Goal: Task Accomplishment & Management: Manage account settings

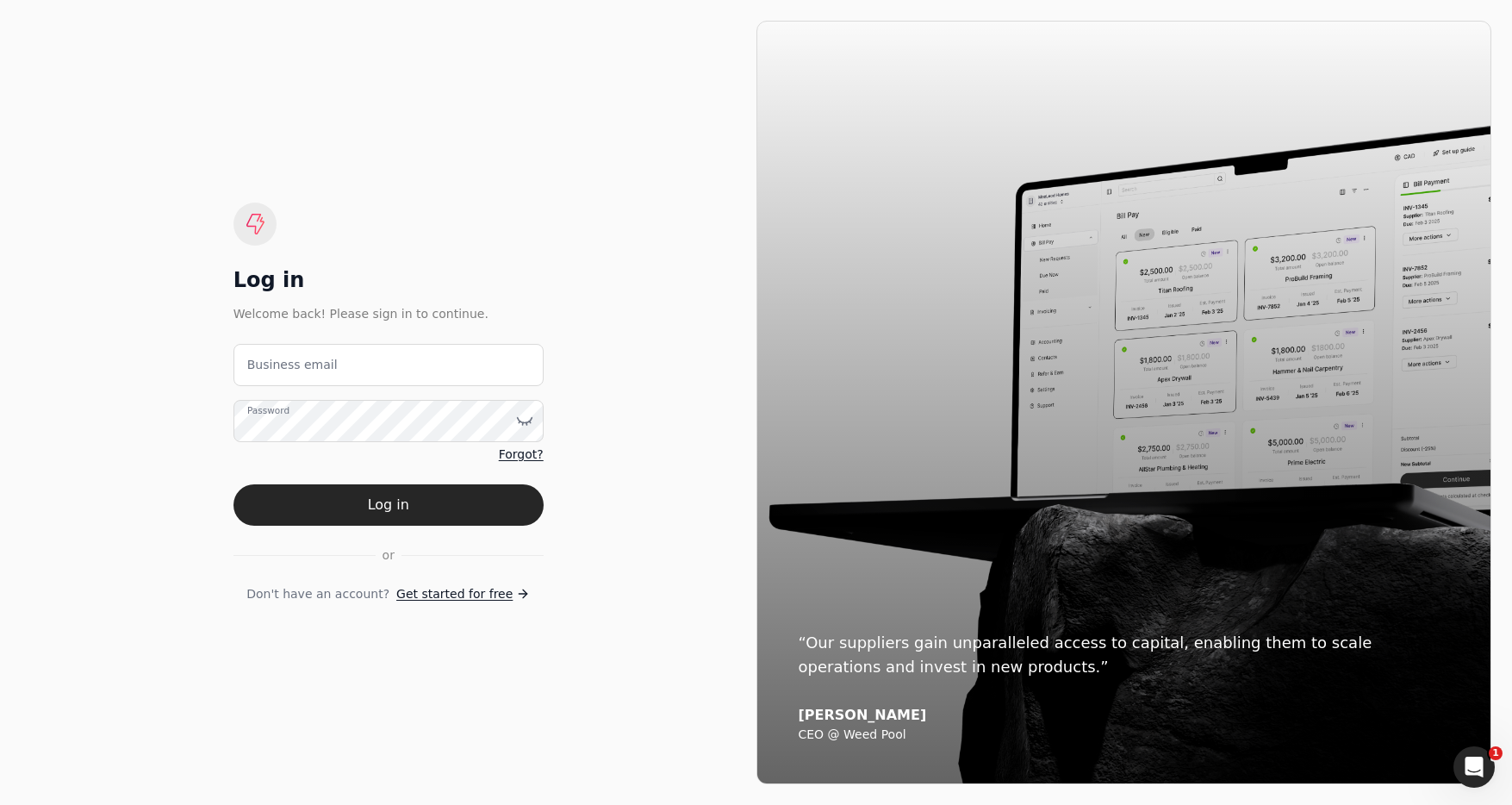
click at [326, 370] on label "Business email" at bounding box center [292, 365] width 91 height 19
click at [326, 370] on email "Business email" at bounding box center [388, 365] width 310 height 43
click at [400, 365] on email "team+etr" at bounding box center [388, 365] width 310 height 43
type email "[EMAIL_ADDRESS][PERSON_NAME][DOMAIN_NAME]"
drag, startPoint x: 480, startPoint y: 501, endPoint x: 576, endPoint y: 513, distance: 96.7
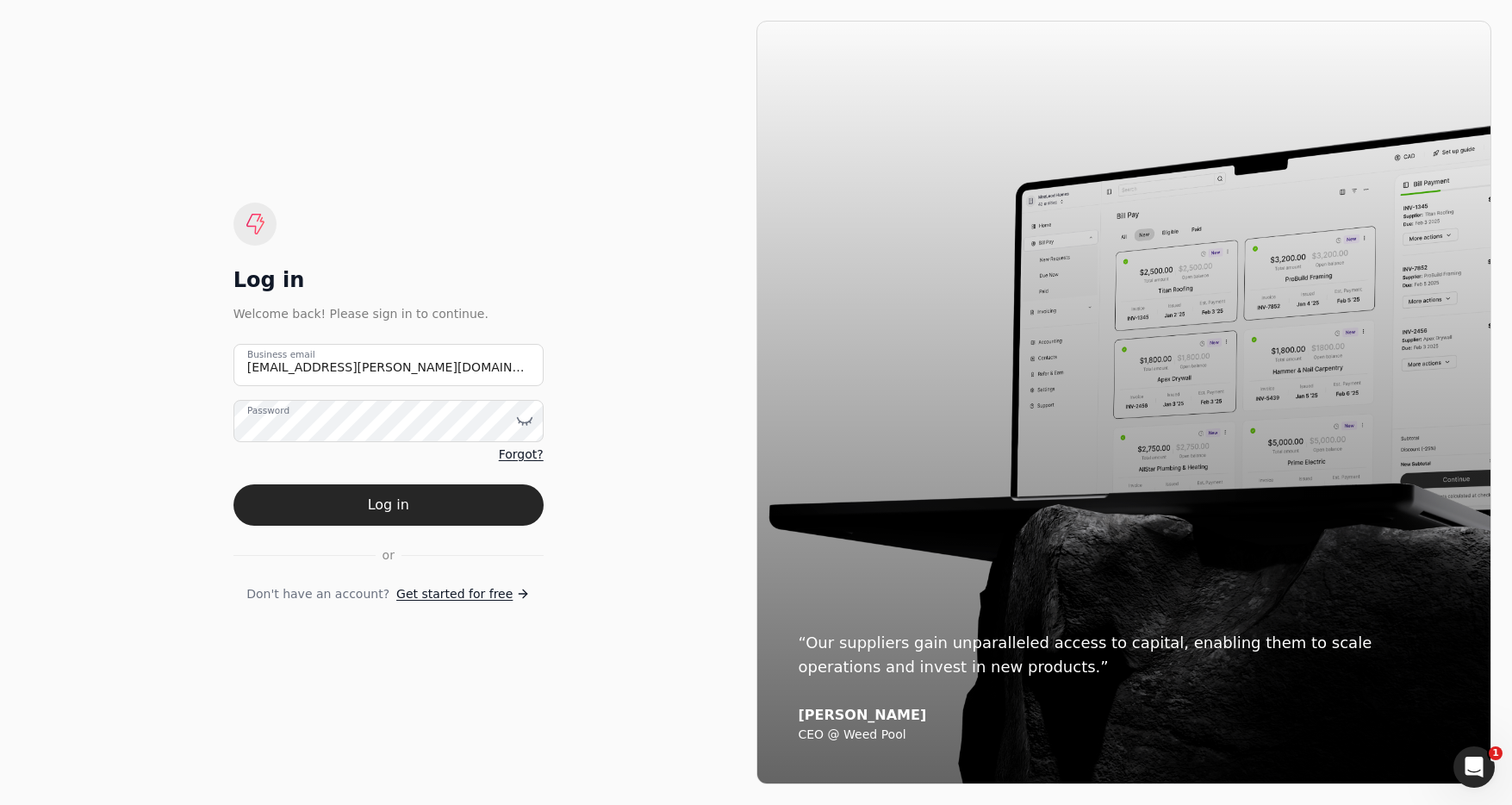
click at [483, 500] on button "Log in" at bounding box center [388, 504] width 310 height 42
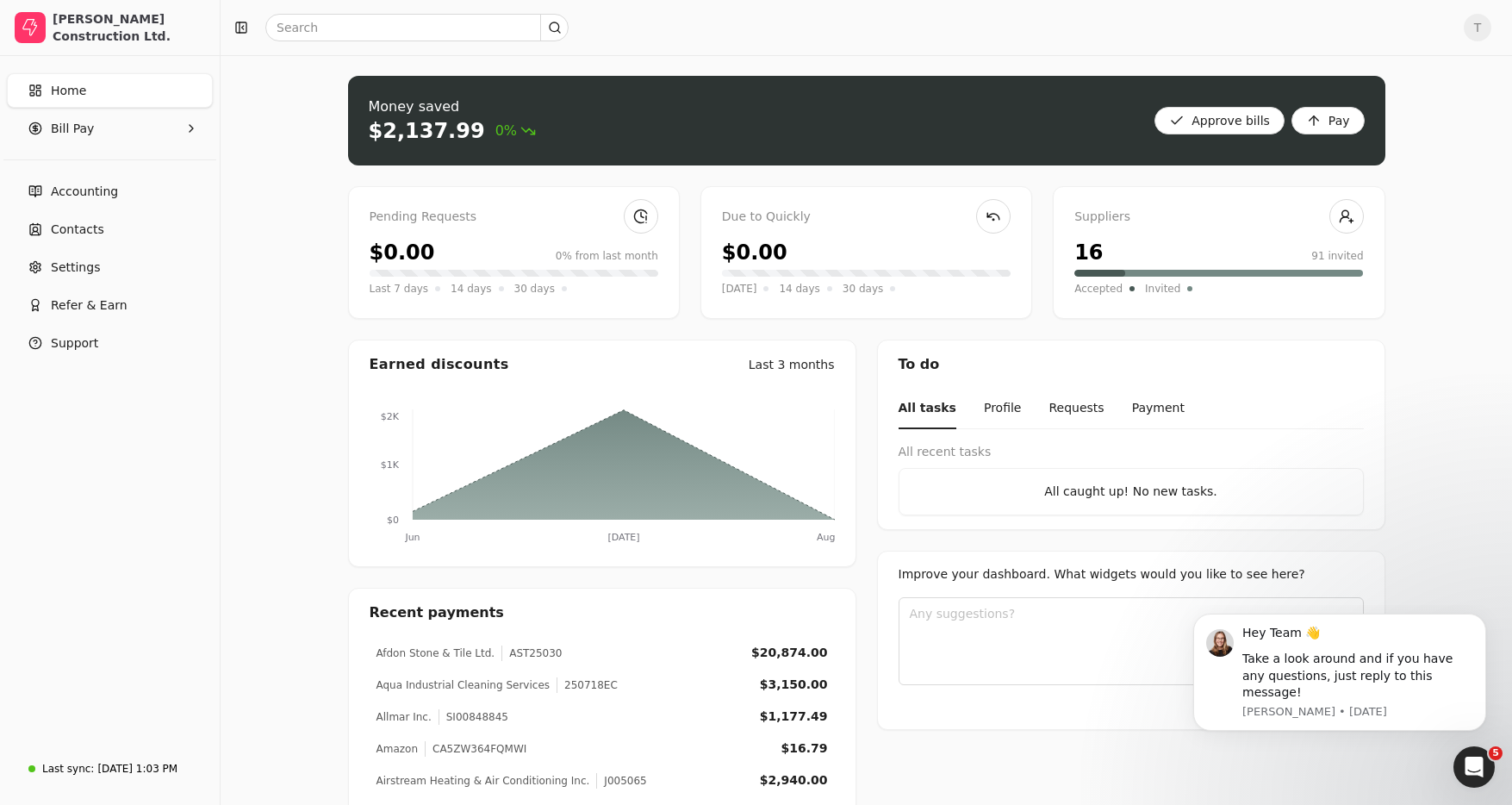
click at [1481, 23] on span "T" at bounding box center [1478, 28] width 28 height 28
drag, startPoint x: 1431, startPoint y: 131, endPoint x: 1242, endPoint y: 131, distance: 189.0
click at [1431, 131] on link "Sign Out" at bounding box center [1394, 130] width 186 height 29
